Goal: Transaction & Acquisition: Purchase product/service

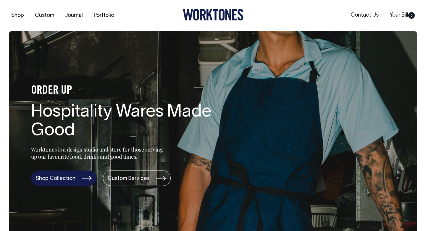
click at [64, 184] on link "Shop Collection" at bounding box center [63, 177] width 65 height 15
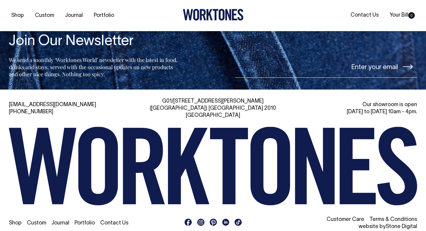
scroll to position [1287, 0]
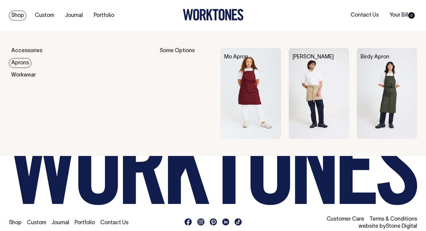
click at [19, 62] on link "Aprons" at bounding box center [20, 63] width 23 height 10
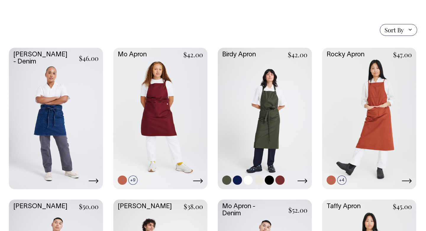
scroll to position [135, 0]
click at [258, 179] on link at bounding box center [258, 179] width 9 height 9
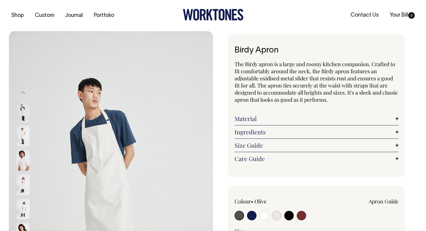
radio input "true"
select select "Natural"
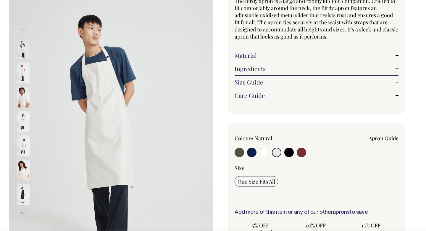
click at [300, 153] on input "radio" at bounding box center [301, 151] width 9 height 9
radio input "true"
select select "Burgundy"
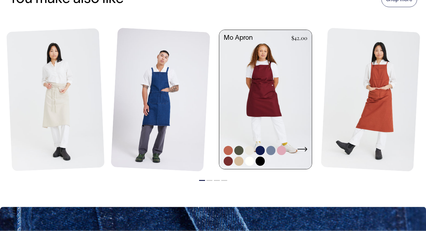
scroll to position [724, 0]
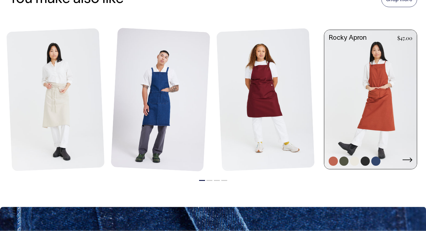
click at [381, 107] on link at bounding box center [371, 100] width 93 height 140
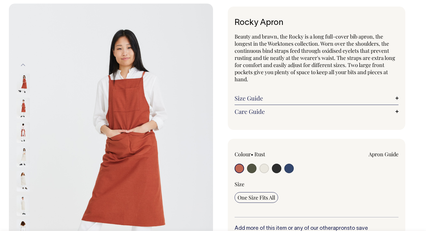
scroll to position [28, 0]
click at [19, 132] on img at bounding box center [23, 132] width 13 height 21
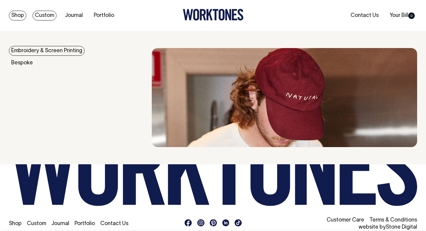
scroll to position [951, 0]
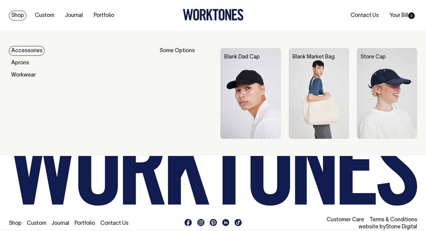
click at [22, 11] on link "Shop" at bounding box center [17, 16] width 17 height 10
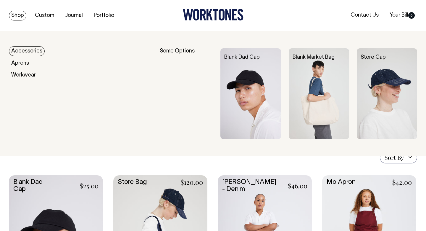
click at [16, 15] on link "Shop" at bounding box center [17, 16] width 17 height 10
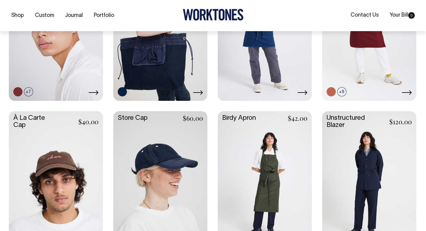
scroll to position [254, 0]
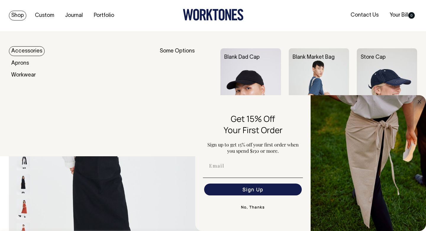
click at [20, 12] on link "Shop" at bounding box center [17, 16] width 17 height 10
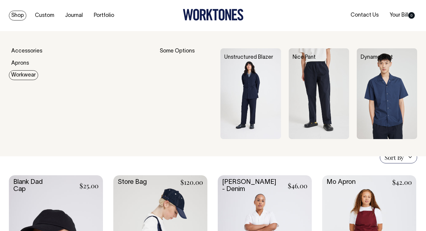
click at [28, 70] on link "Workwear" at bounding box center [23, 75] width 29 height 10
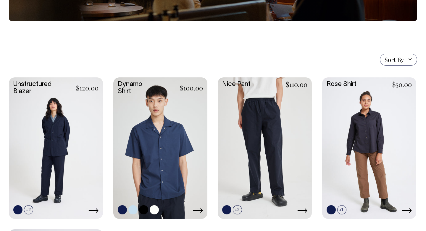
click at [173, 142] on link at bounding box center [160, 147] width 94 height 140
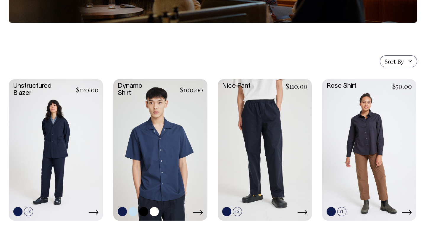
scroll to position [119, 0]
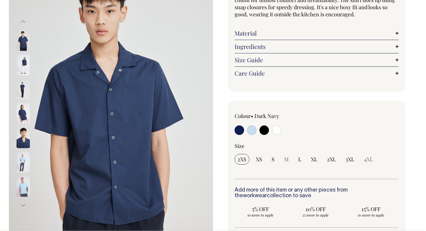
click at [277, 136] on div "Colour • Dark Navy 2XS XS S M" at bounding box center [317, 145] width 164 height 67
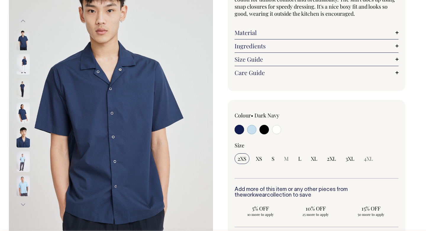
scroll to position [72, 0]
click at [275, 126] on input "radio" at bounding box center [276, 128] width 9 height 9
radio input "true"
select select "Off-White"
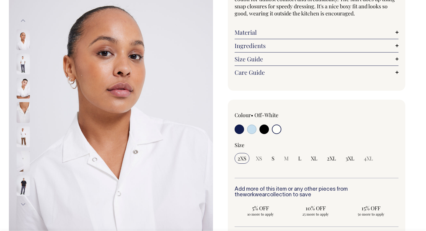
click at [21, 63] on img at bounding box center [23, 63] width 13 height 21
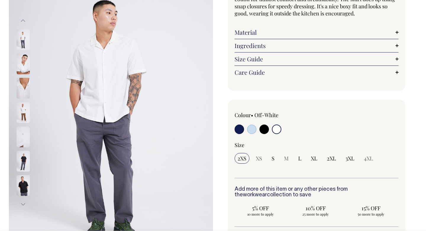
click at [24, 84] on img at bounding box center [23, 88] width 13 height 21
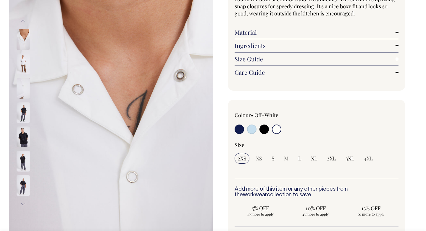
click at [22, 114] on img at bounding box center [23, 112] width 13 height 21
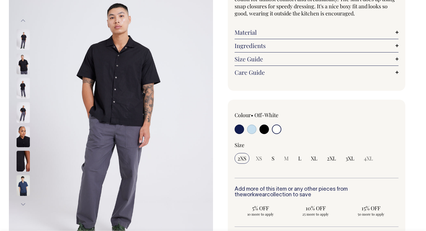
click at [24, 122] on div at bounding box center [31, 88] width 30 height 1238
click at [24, 113] on img at bounding box center [23, 112] width 13 height 21
